Goal: Navigation & Orientation: Find specific page/section

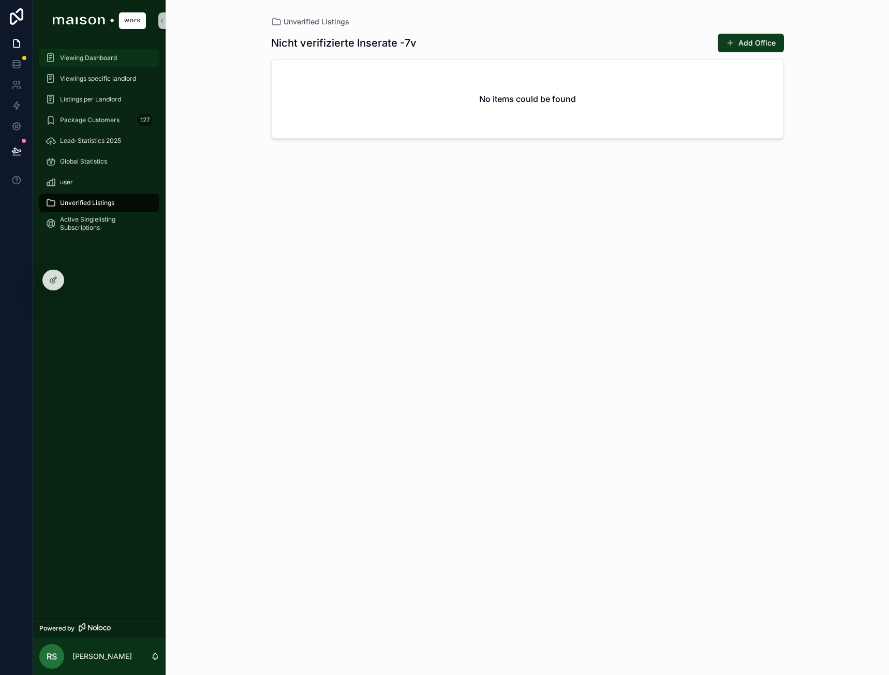
click at [107, 63] on div "Viewing Dashboard" at bounding box center [100, 58] width 108 height 17
